Goal: Task Accomplishment & Management: Use online tool/utility

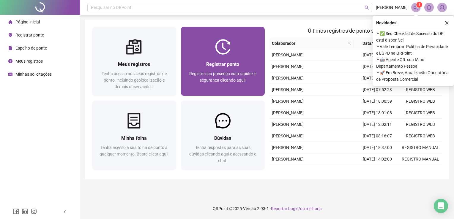
click at [219, 39] on img at bounding box center [222, 46] width 15 height 15
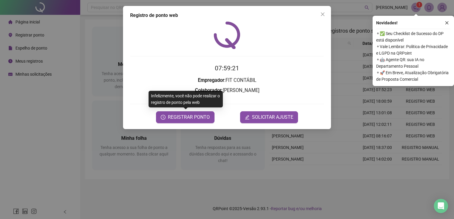
click at [177, 123] on div "Registro [PERSON_NAME] web 07:59:21 Empregador : FIT CONTÁBIL Colaborador : [PE…" at bounding box center [227, 67] width 208 height 123
click at [167, 117] on button "REGISTRAR PONTO" at bounding box center [185, 117] width 59 height 12
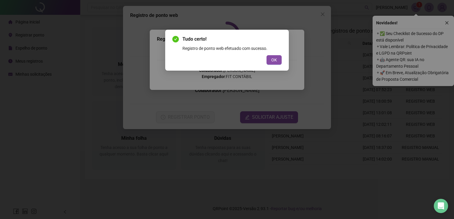
drag, startPoint x: 279, startPoint y: 59, endPoint x: 267, endPoint y: 55, distance: 13.0
click at [279, 59] on button "OK" at bounding box center [274, 60] width 15 height 10
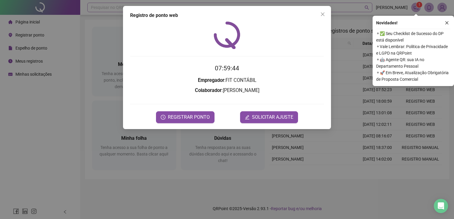
drag, startPoint x: 321, startPoint y: 15, endPoint x: 287, endPoint y: 9, distance: 34.9
click at [321, 15] on icon "close" at bounding box center [322, 14] width 5 height 5
